Goal: Task Accomplishment & Management: Manage account settings

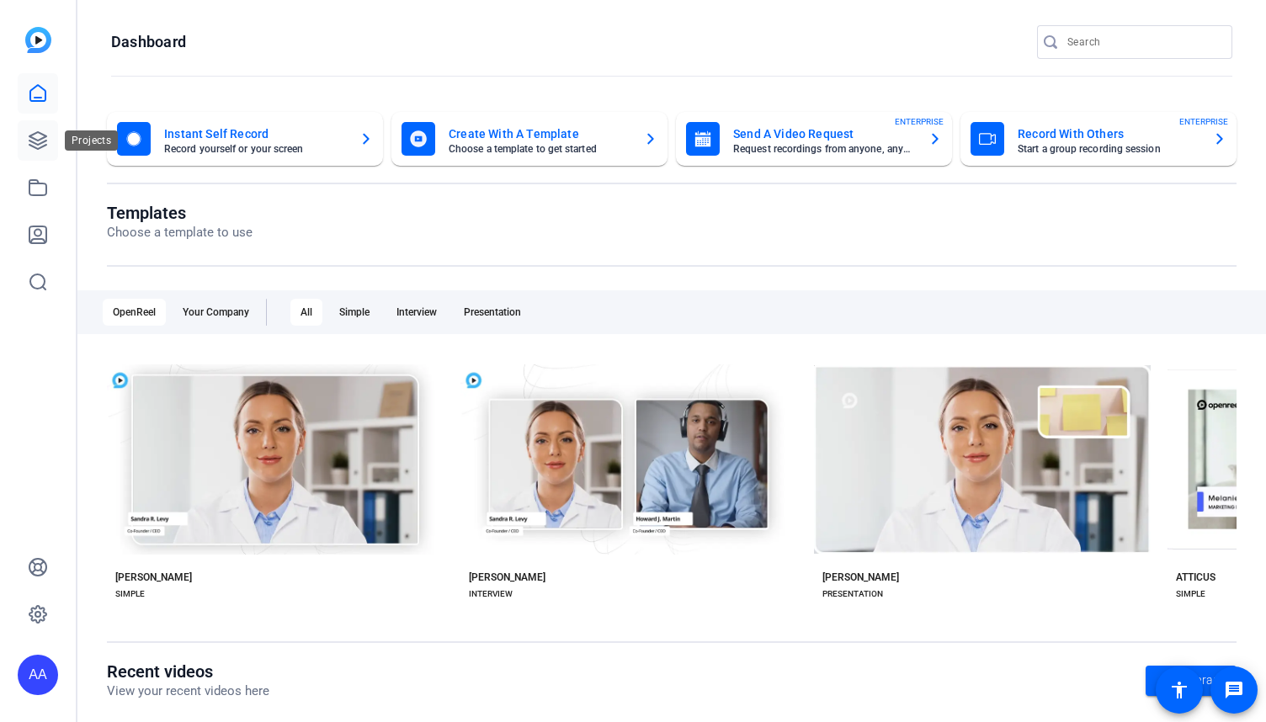
click at [34, 135] on icon at bounding box center [38, 141] width 20 height 20
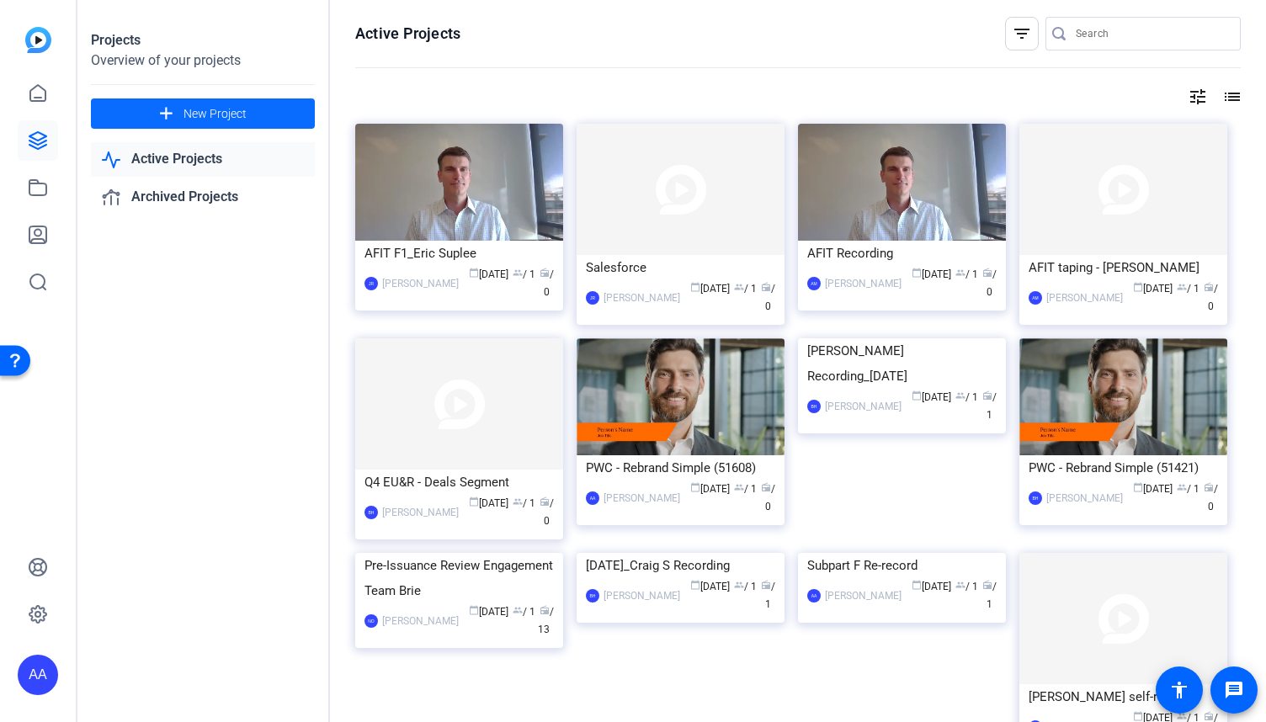
click at [182, 119] on span at bounding box center [203, 113] width 224 height 40
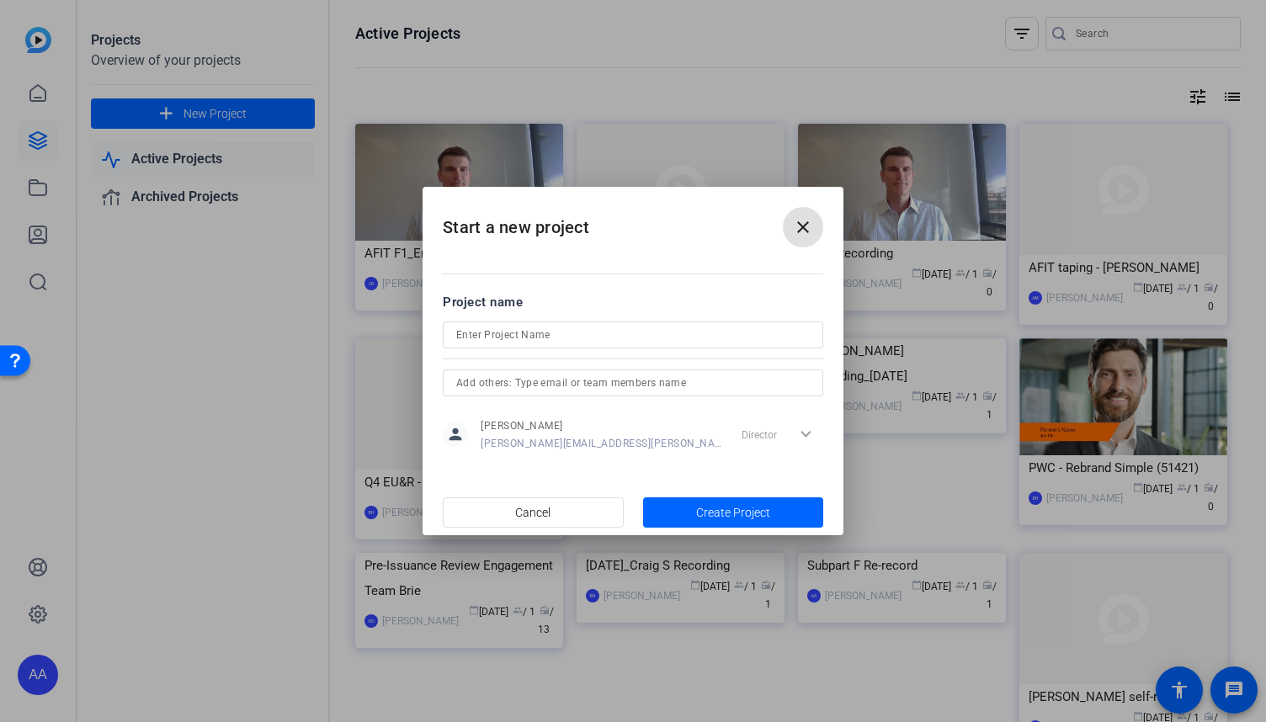
click at [525, 335] on input at bounding box center [633, 335] width 354 height 20
type input "[DATE] Recording"
click at [716, 507] on span "Create Project" at bounding box center [733, 513] width 74 height 18
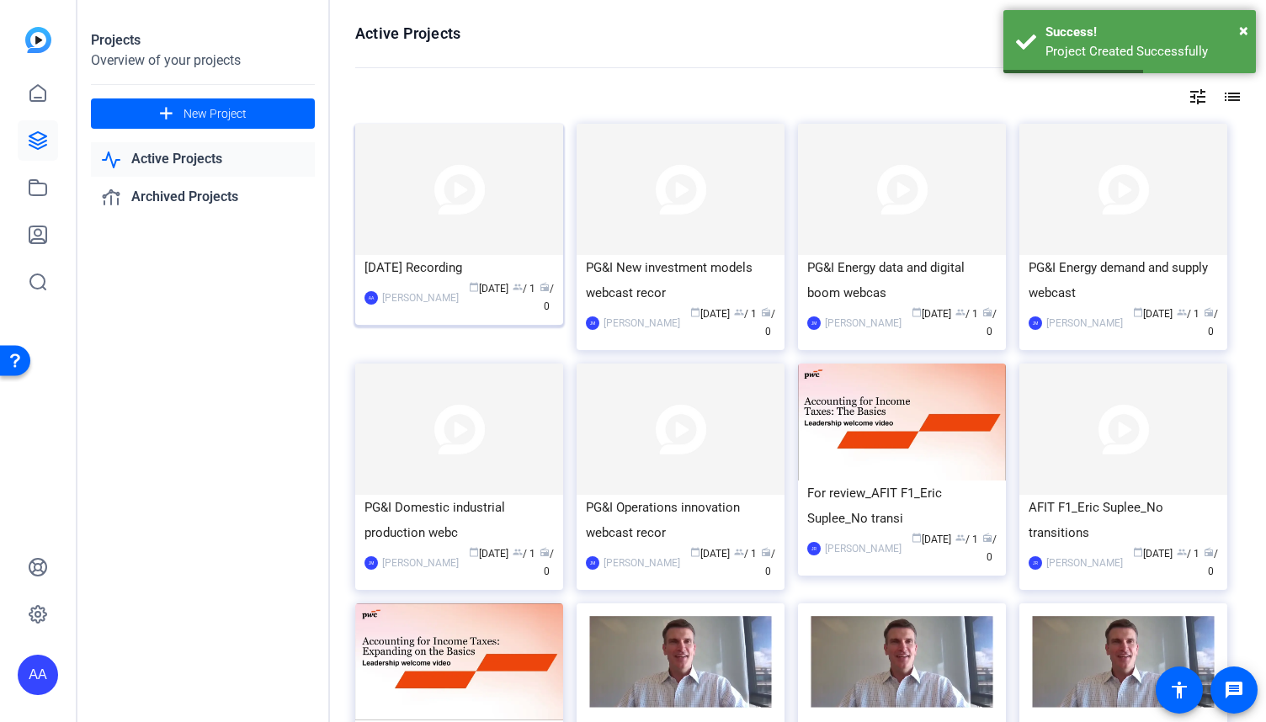
click at [477, 262] on div "[DATE] Recording" at bounding box center [459, 267] width 189 height 25
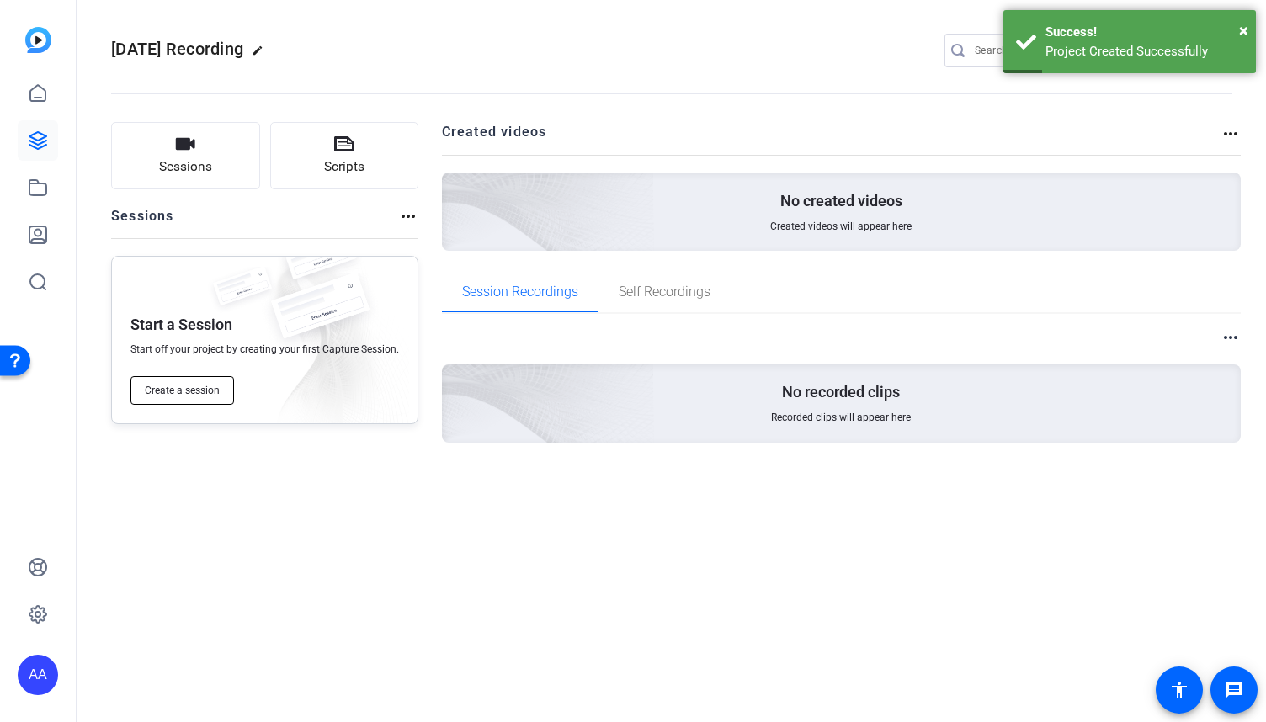
click at [203, 385] on span "Create a session" at bounding box center [182, 390] width 75 height 13
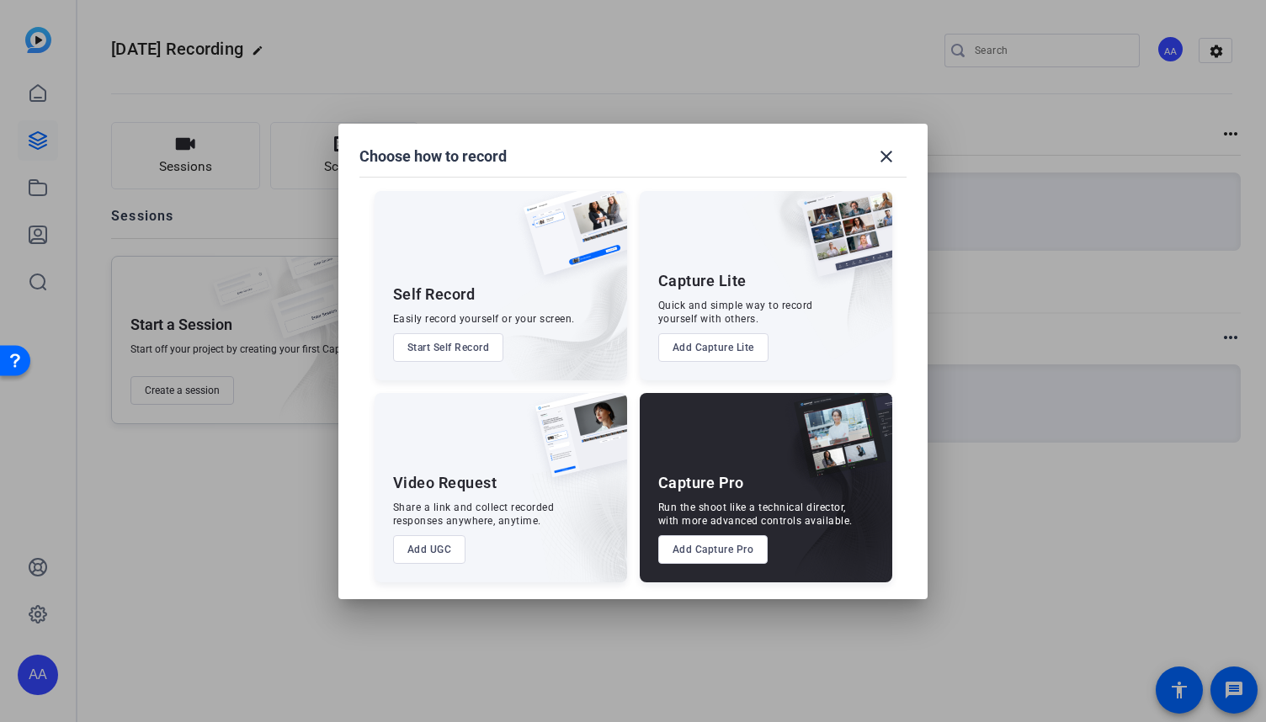
click at [757, 550] on button "Add Capture Pro" at bounding box center [713, 549] width 110 height 29
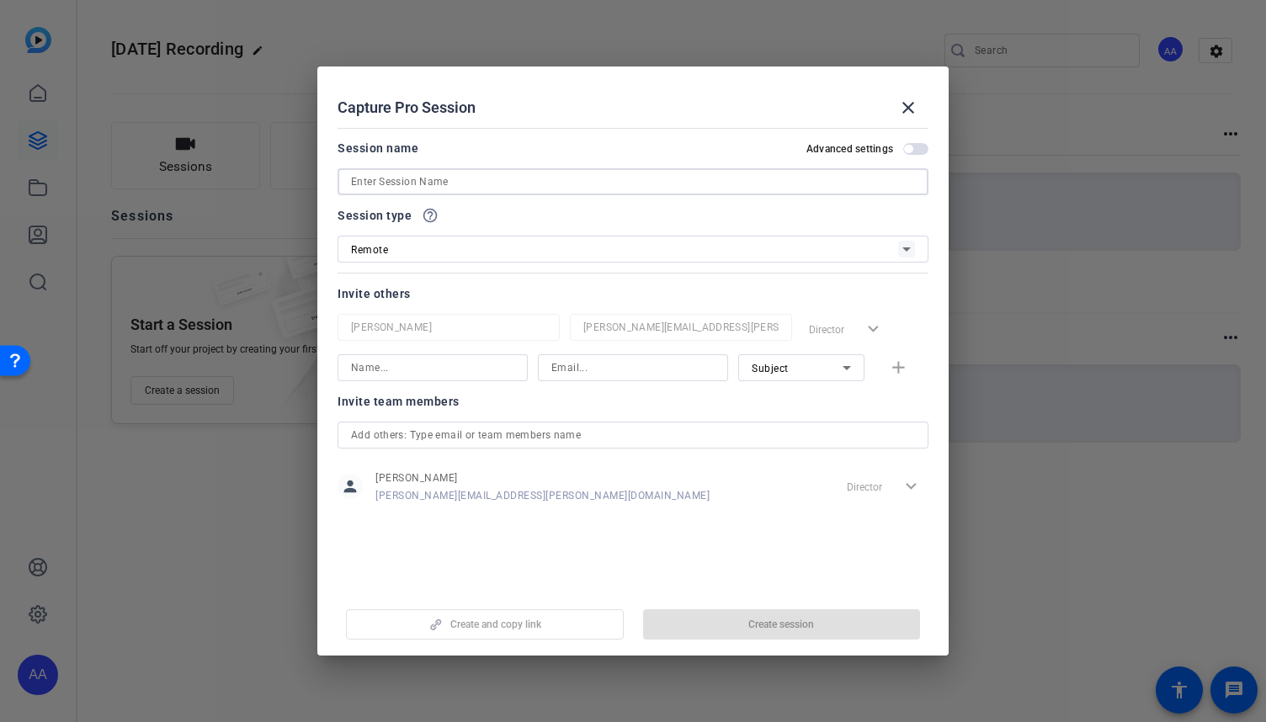
click at [532, 180] on input at bounding box center [633, 182] width 564 height 20
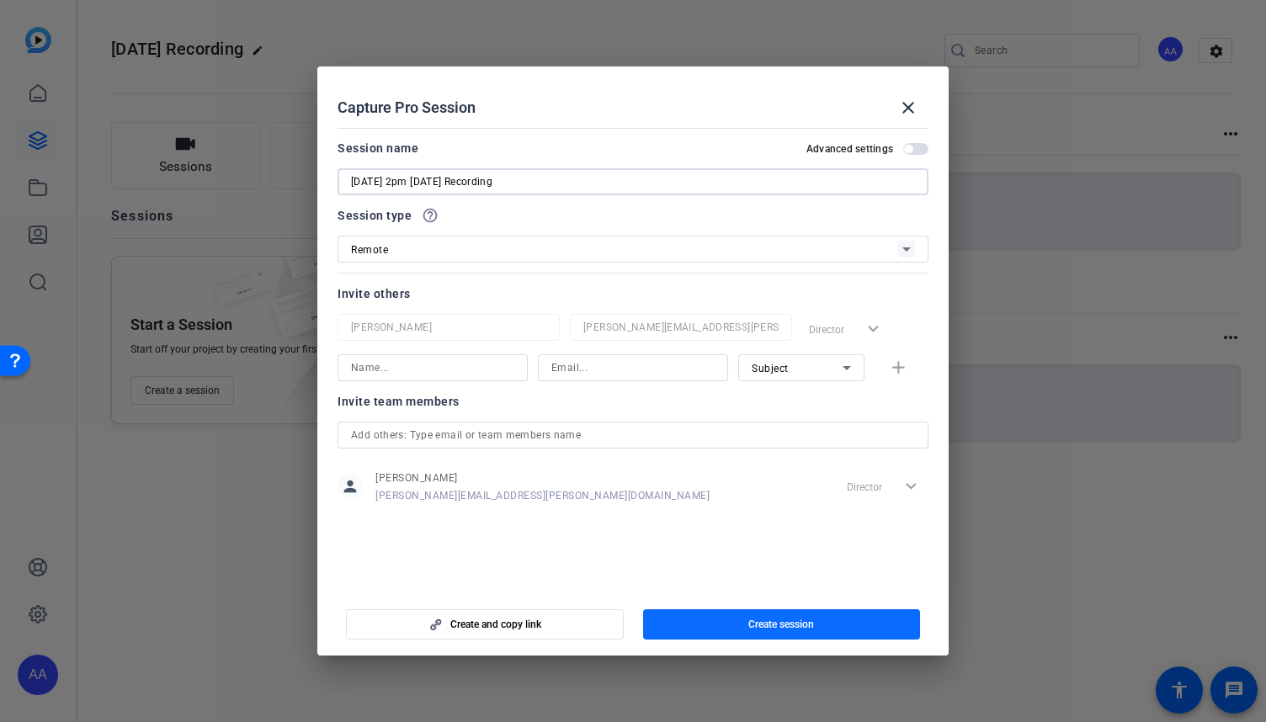
type input "[DATE] 2pm [DATE] Recording"
click at [718, 621] on span "button" at bounding box center [782, 625] width 278 height 40
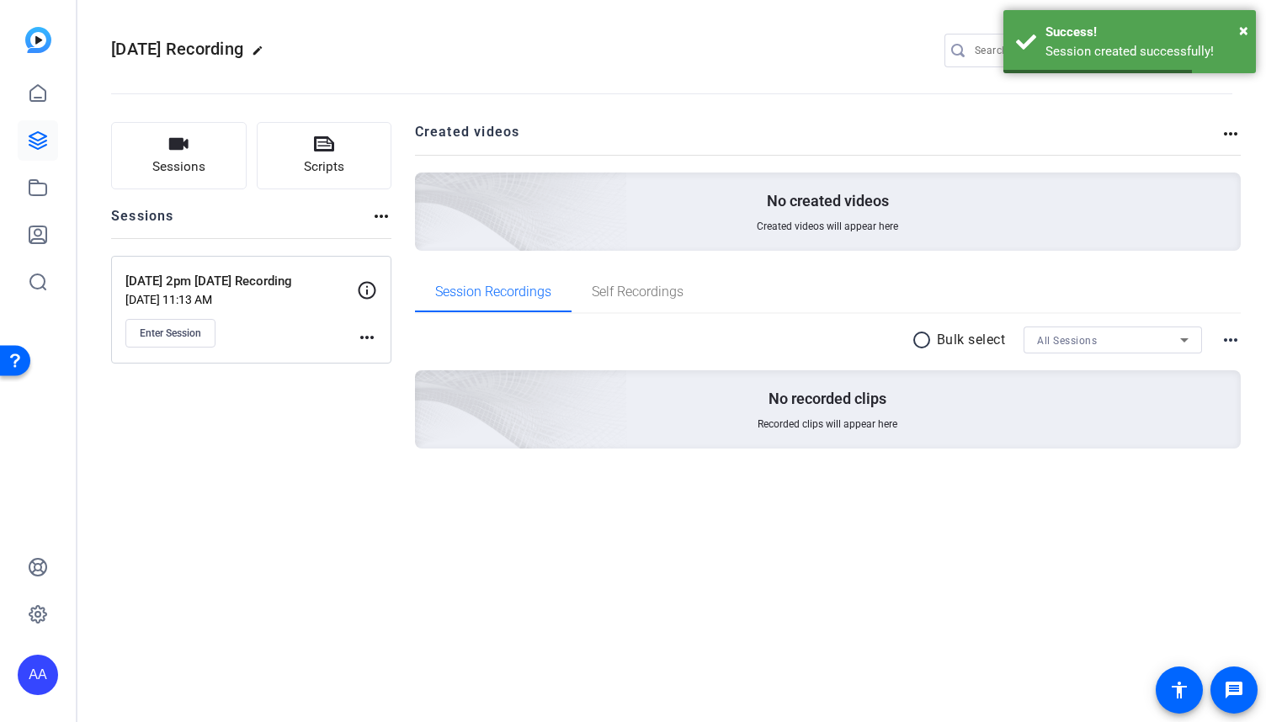
click at [365, 339] on mat-icon "more_horiz" at bounding box center [367, 338] width 20 height 20
click at [389, 361] on span "Edit Session" at bounding box center [408, 361] width 77 height 20
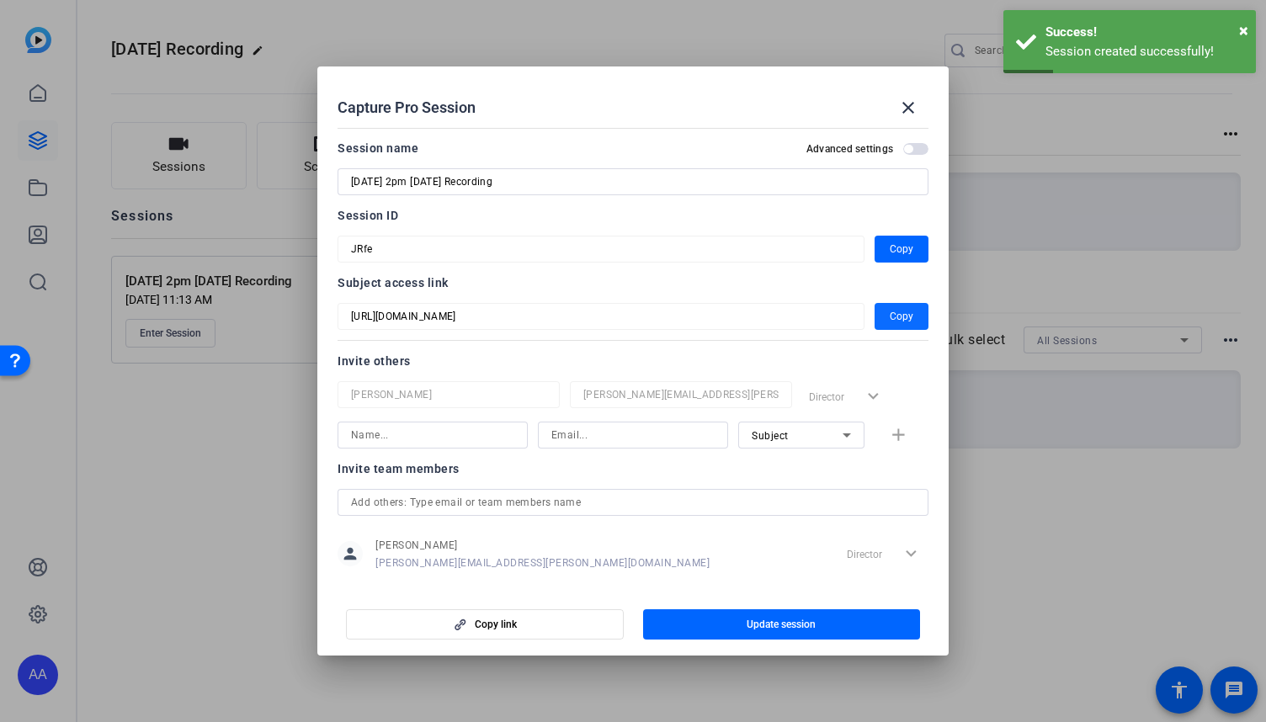
click at [890, 317] on span "Copy" at bounding box center [902, 316] width 24 height 20
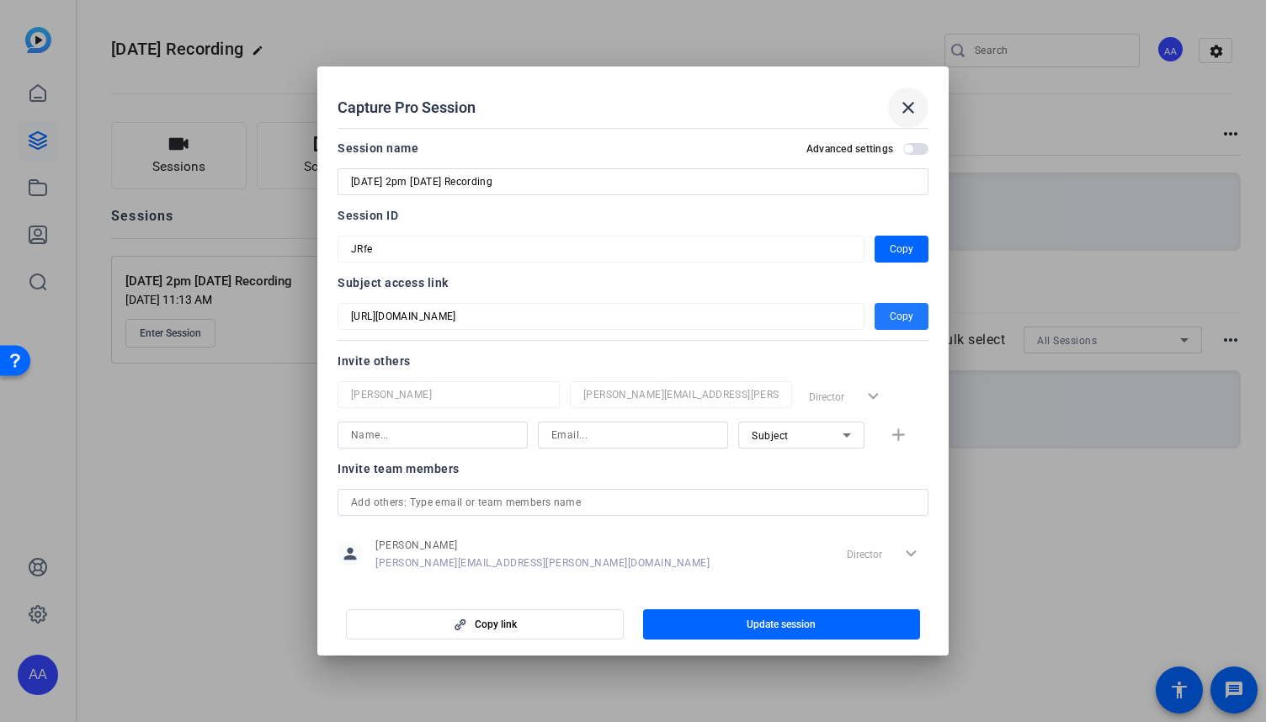
click at [913, 107] on mat-icon "close" at bounding box center [908, 108] width 20 height 20
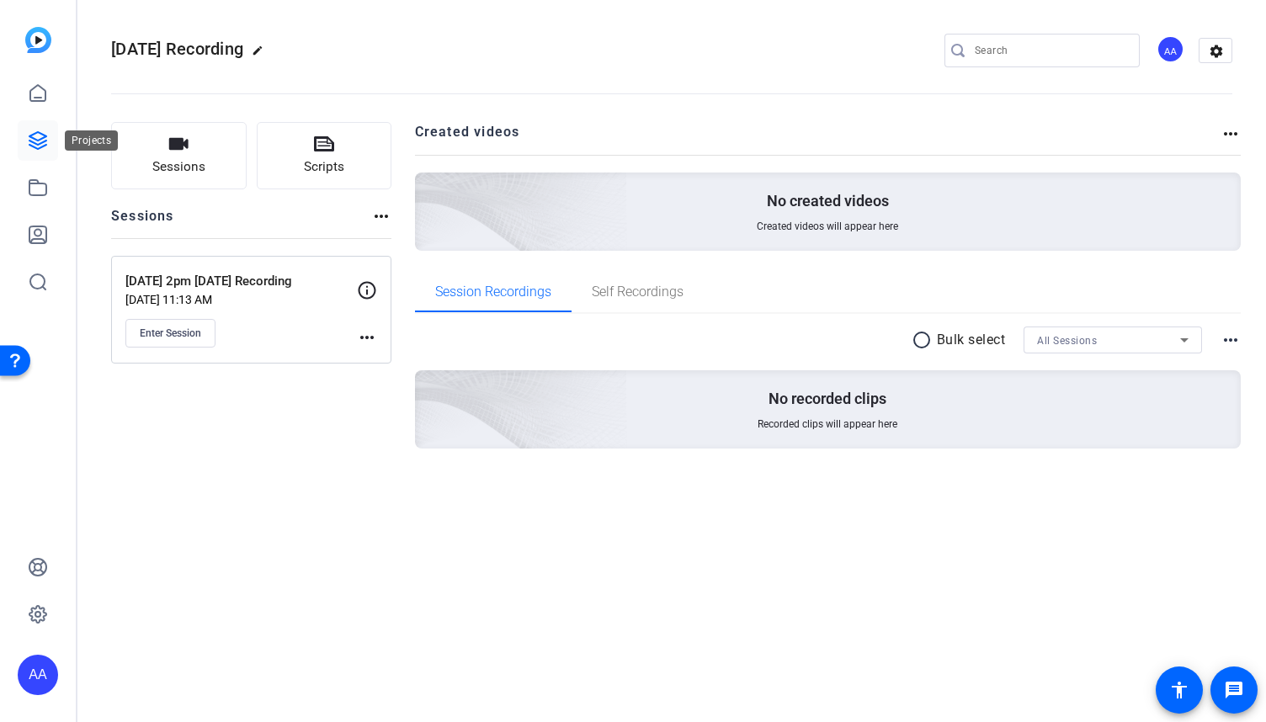
click at [41, 141] on icon at bounding box center [38, 141] width 20 height 20
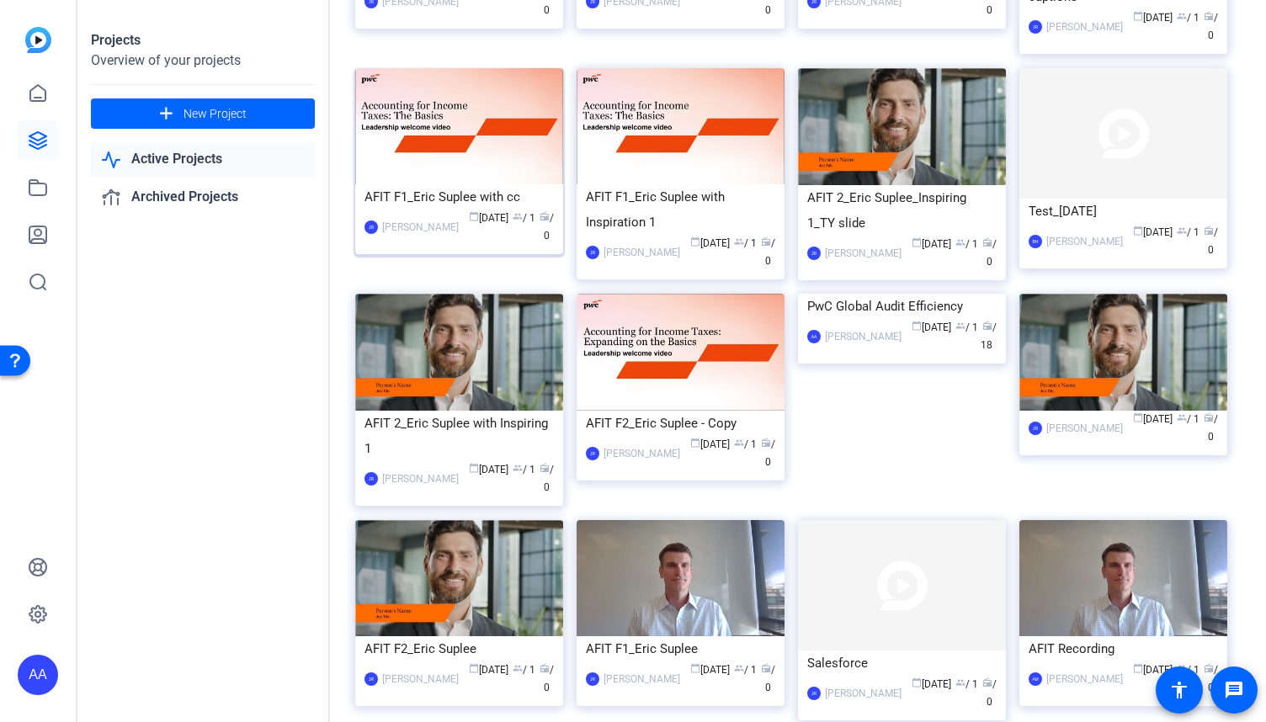
scroll to position [1069, 0]
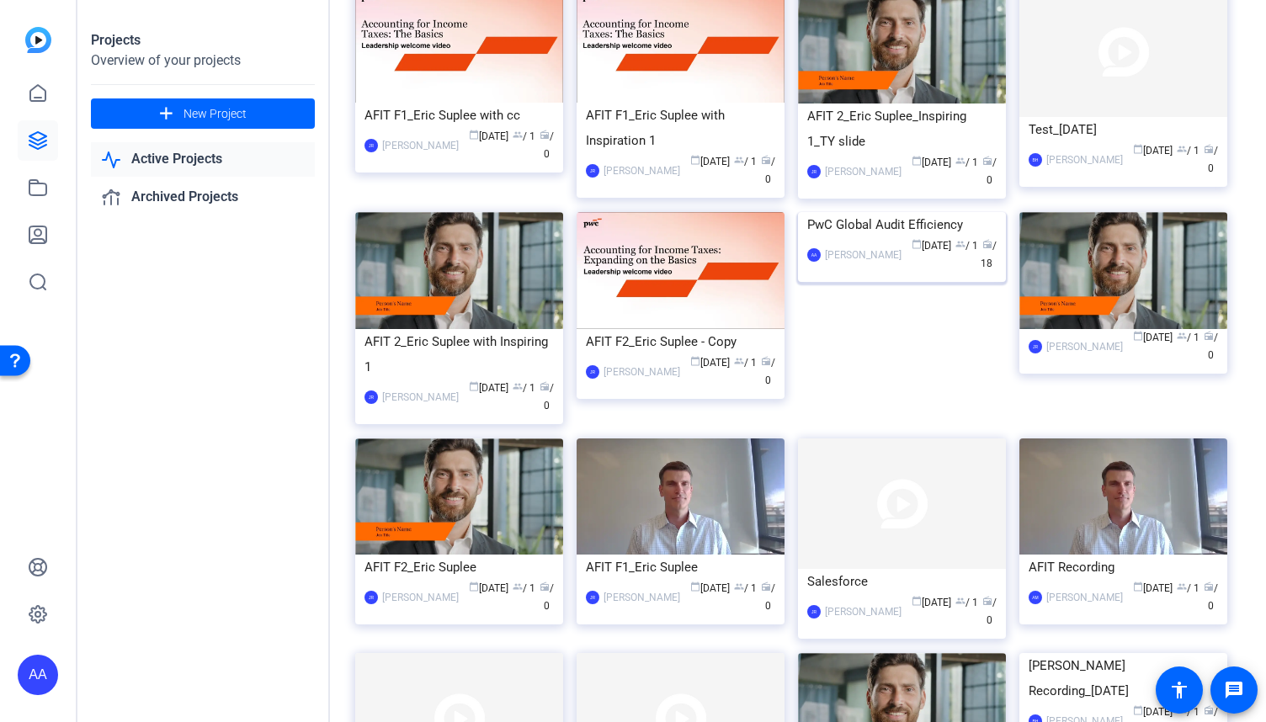
click at [864, 237] on div "PwC Global Audit Efficiency" at bounding box center [901, 224] width 189 height 25
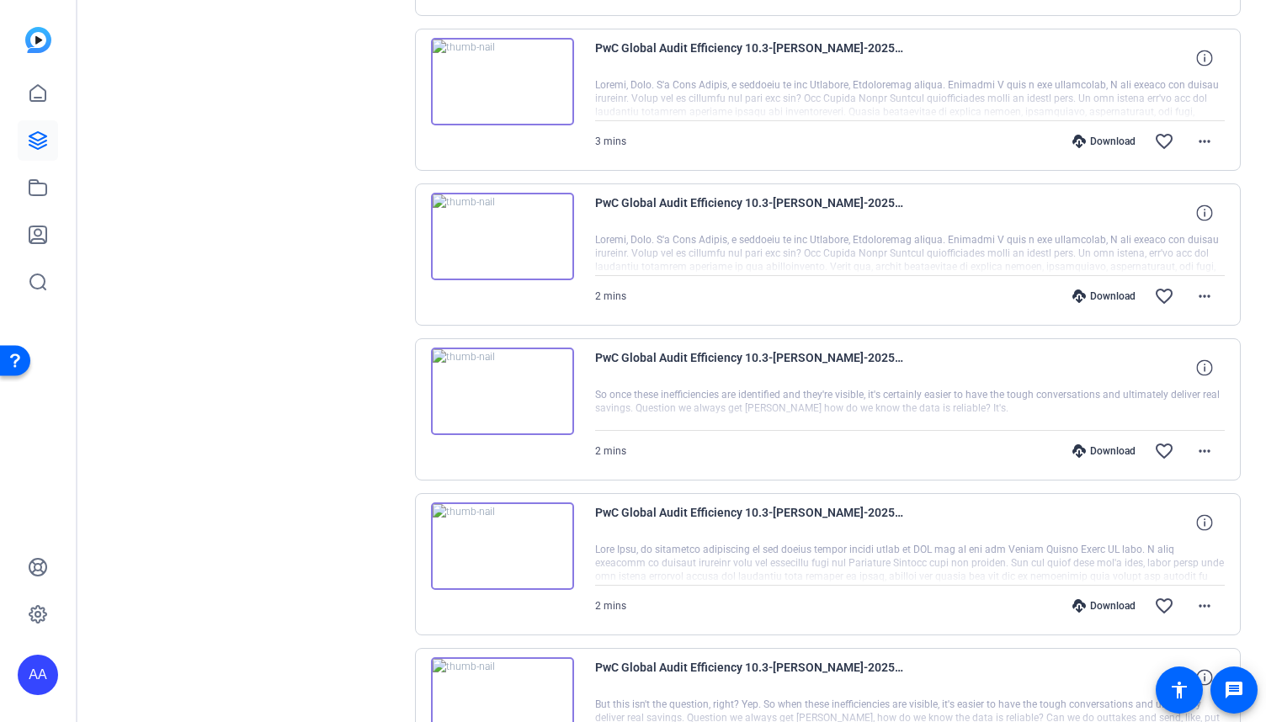
scroll to position [674, 0]
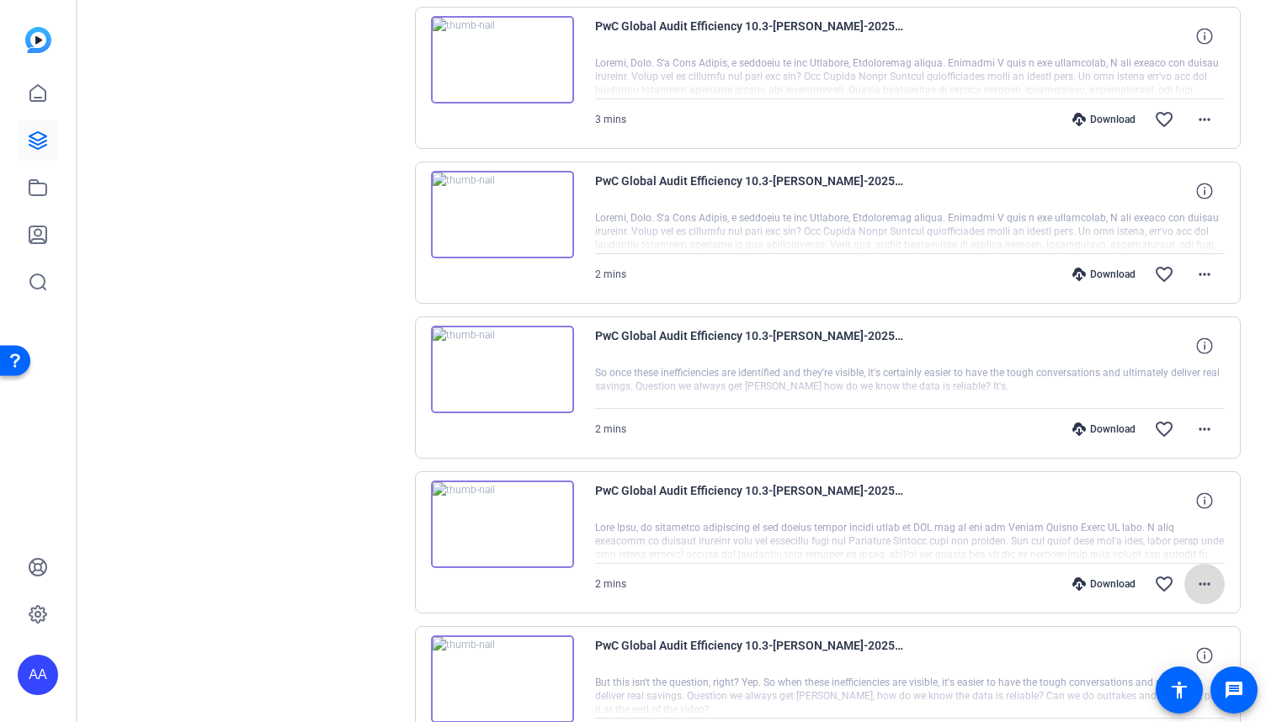
click at [1201, 579] on mat-icon "more_horiz" at bounding box center [1205, 584] width 20 height 20
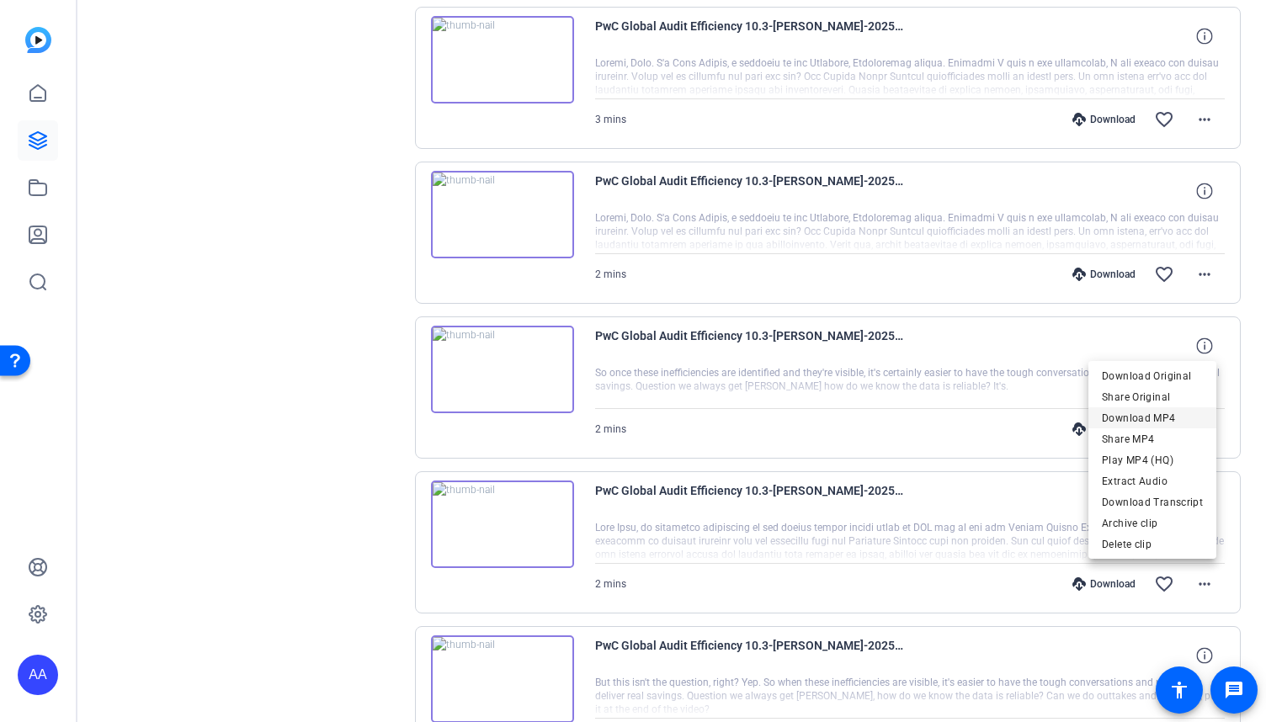
click at [1172, 424] on span "Download MP4" at bounding box center [1152, 418] width 101 height 20
